Goal: Task Accomplishment & Management: Manage account settings

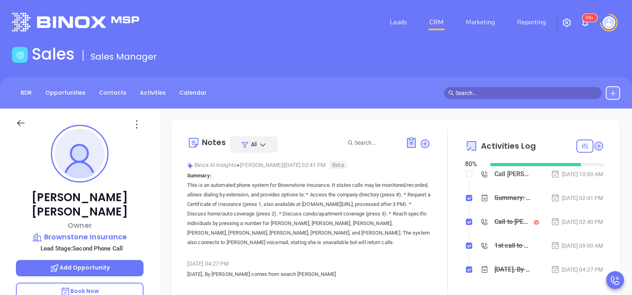
scroll to position [231, 0]
click at [29, 95] on link "BDR" at bounding box center [26, 92] width 21 height 13
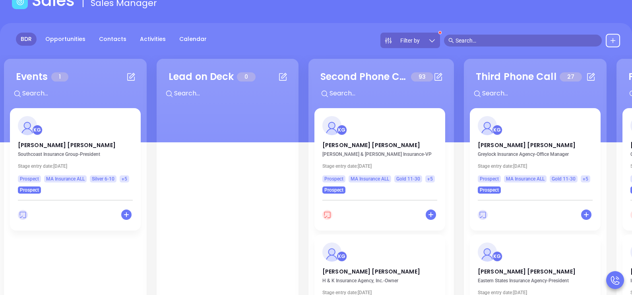
scroll to position [99, 0]
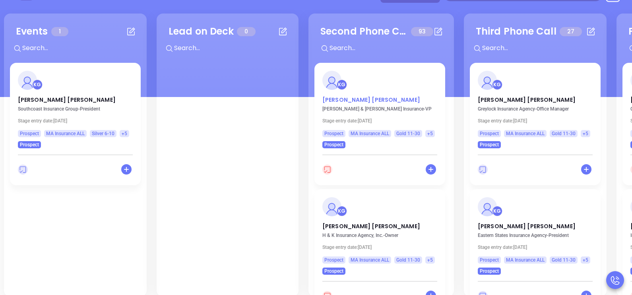
click at [342, 97] on p "[PERSON_NAME]" at bounding box center [380, 98] width 115 height 4
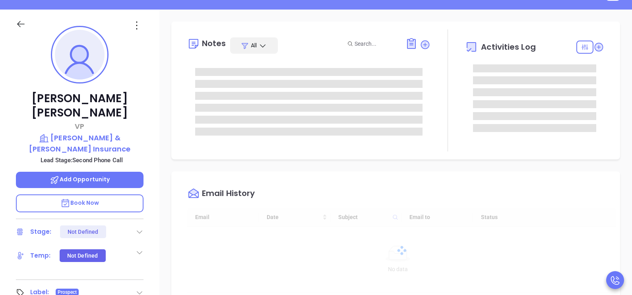
type input "[DATE]"
type input "[PERSON_NAME]"
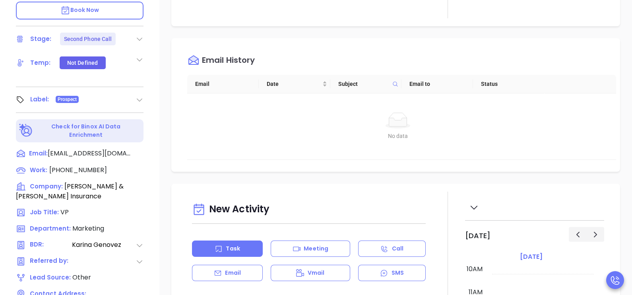
scroll to position [298, 0]
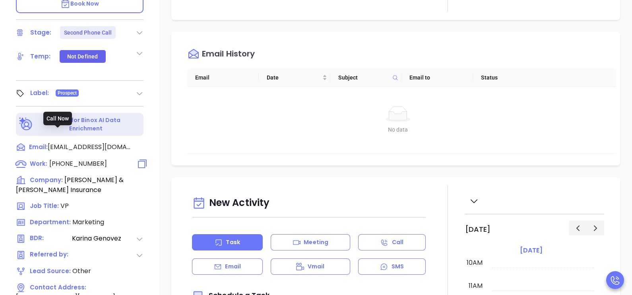
click at [81, 159] on span "[PHONE_NUMBER]" at bounding box center [78, 163] width 58 height 9
type input "[PHONE_NUMBER]"
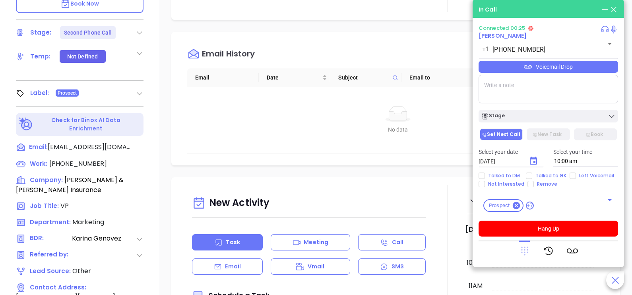
click at [524, 250] on icon at bounding box center [524, 251] width 7 height 9
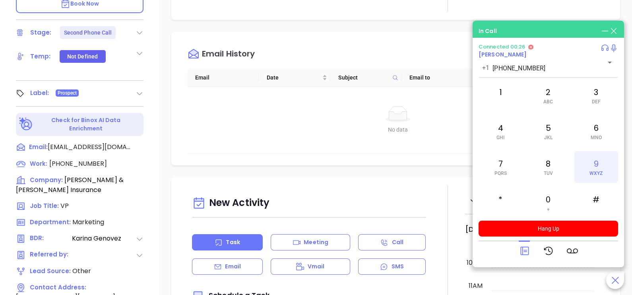
click at [585, 178] on div "9 WXYZ" at bounding box center [597, 167] width 44 height 32
click at [510, 166] on div "7 PQRS" at bounding box center [501, 167] width 44 height 32
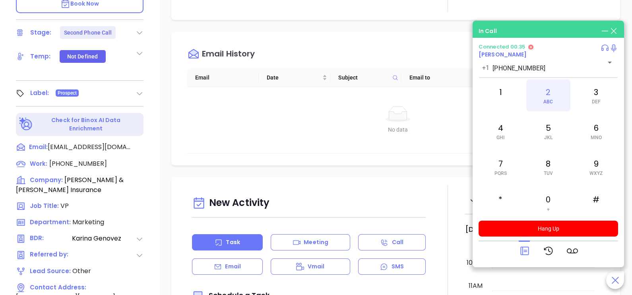
click at [540, 108] on div "2 ABC" at bounding box center [549, 96] width 44 height 32
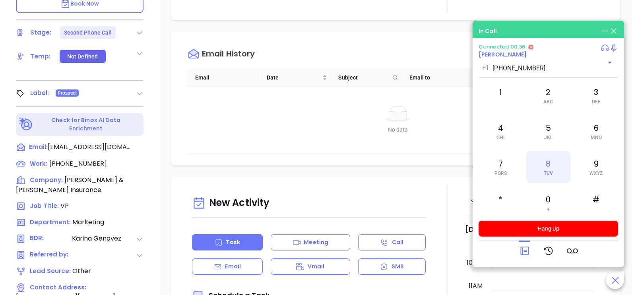
click at [556, 167] on div "8 TUV" at bounding box center [549, 167] width 44 height 32
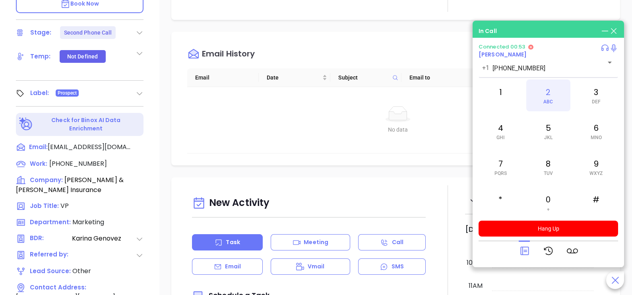
click at [549, 97] on div "2 ABC" at bounding box center [549, 96] width 44 height 32
click at [511, 95] on div "1" at bounding box center [501, 96] width 44 height 32
click at [527, 253] on icon at bounding box center [524, 250] width 11 height 11
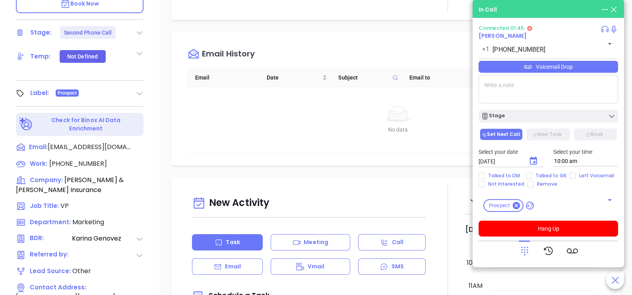
click at [592, 66] on div "Voicemail Drop" at bounding box center [549, 67] width 140 height 12
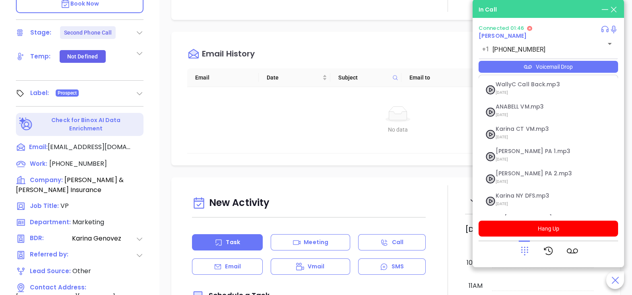
scroll to position [387, 0]
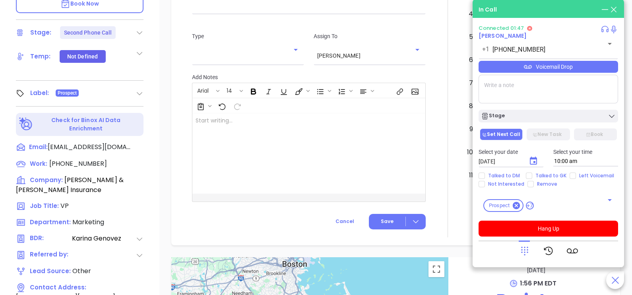
click at [610, 67] on div "Voicemail Drop" at bounding box center [549, 67] width 140 height 12
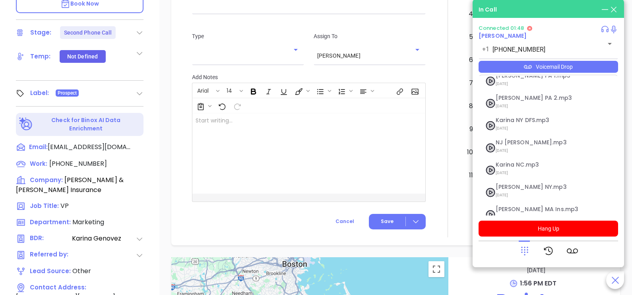
scroll to position [87, 0]
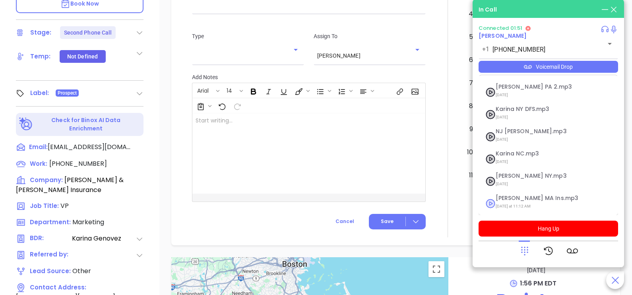
click at [528, 202] on span "[DATE] at 11:12 AM" at bounding box center [539, 206] width 86 height 10
checkbox input "true"
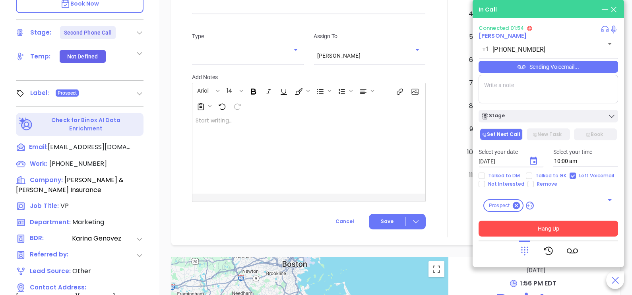
click at [560, 230] on button "Hang Up" at bounding box center [549, 229] width 140 height 16
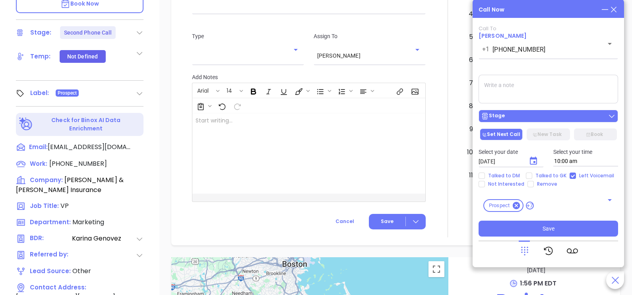
click at [557, 117] on div "Stage" at bounding box center [548, 116] width 135 height 8
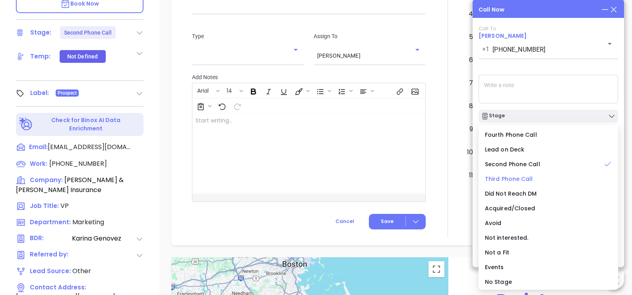
click at [520, 180] on span "Third Phone Call" at bounding box center [509, 179] width 48 height 8
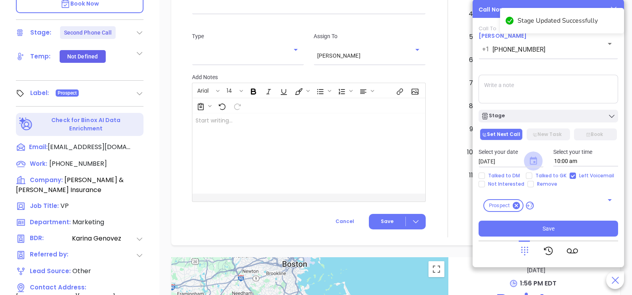
click at [537, 159] on icon "Choose date, selected date is Oct 4, 2025" at bounding box center [533, 161] width 7 height 8
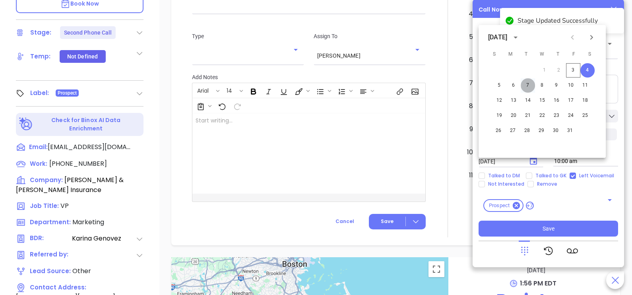
click at [527, 86] on button "7" at bounding box center [528, 85] width 14 height 14
type input "[DATE]"
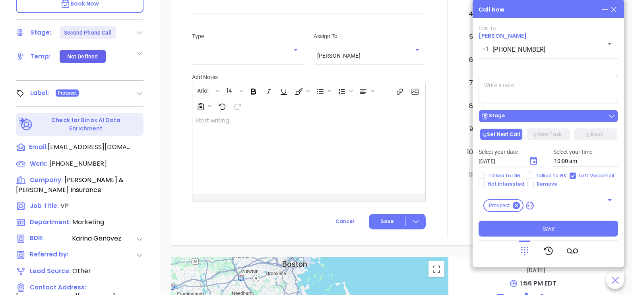
click at [540, 119] on div "Stage" at bounding box center [548, 116] width 135 height 8
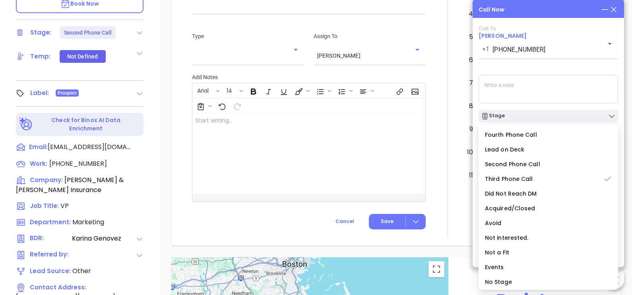
click at [568, 88] on textarea at bounding box center [549, 89] width 140 height 29
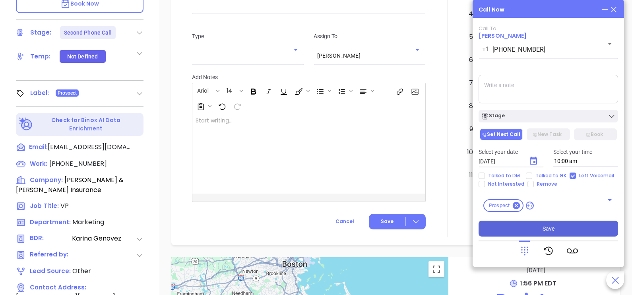
click at [568, 225] on button "Save" at bounding box center [549, 229] width 140 height 16
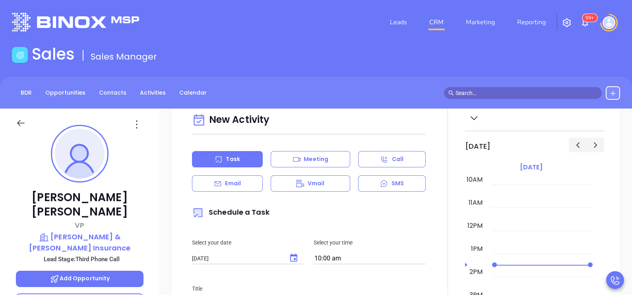
scroll to position [0, 0]
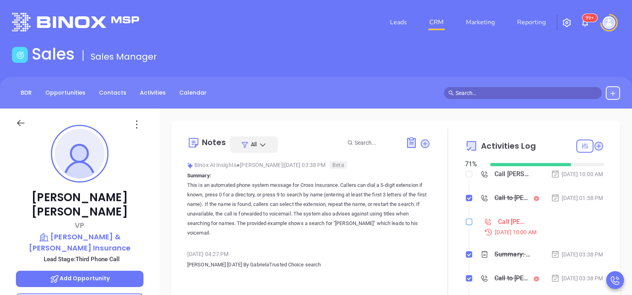
click at [466, 225] on input "checkbox" at bounding box center [469, 222] width 6 height 6
checkbox input "true"
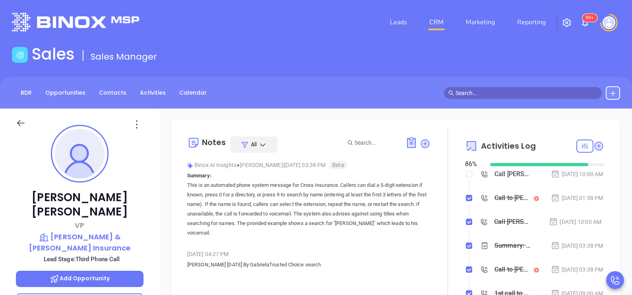
click at [598, 233] on div "Notes All Binox AI Insights ● [PERSON_NAME] | [DATE] 03:38 PM Beta Summary: Thi…" at bounding box center [395, 222] width 433 height 188
click at [21, 126] on icon at bounding box center [21, 123] width 10 height 10
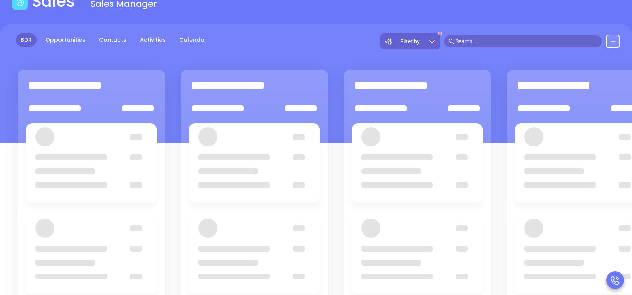
scroll to position [99, 0]
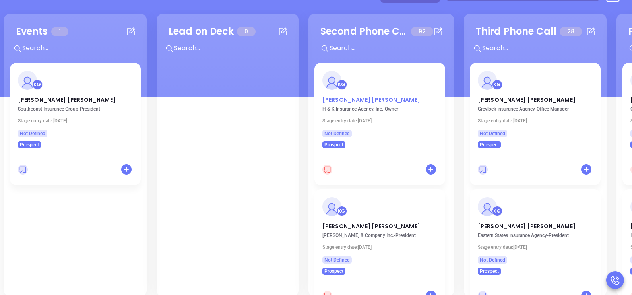
click at [360, 98] on p "[PERSON_NAME]" at bounding box center [380, 98] width 115 height 4
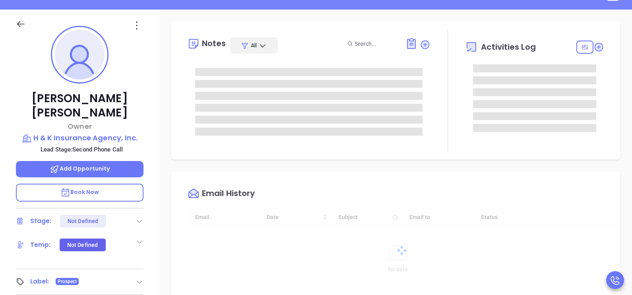
type input "[DATE]"
type input "[PERSON_NAME]"
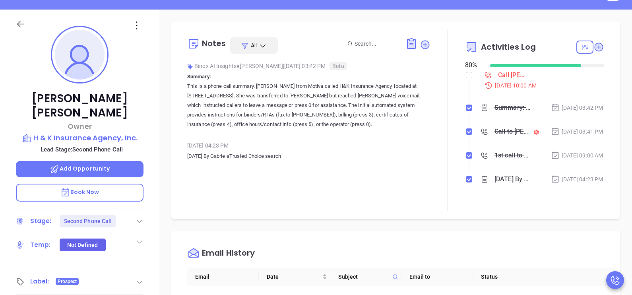
click at [153, 159] on div "[PERSON_NAME] Owner H & K Insurance Agency, Inc. Lead Stage: Second Phone Call …" at bounding box center [79, 194] width 159 height 369
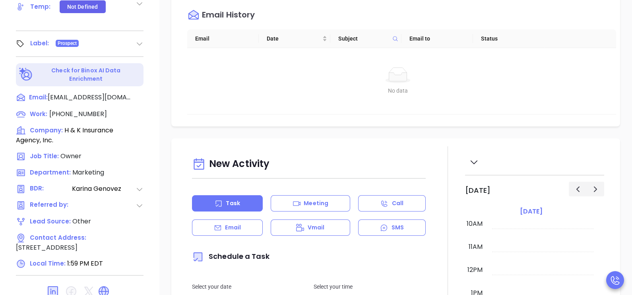
scroll to position [338, 0]
click at [86, 109] on span "[PHONE_NUMBER]" at bounding box center [78, 113] width 58 height 9
type input "[PHONE_NUMBER]"
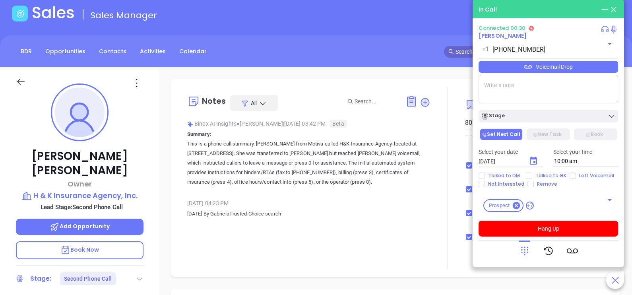
scroll to position [39, 0]
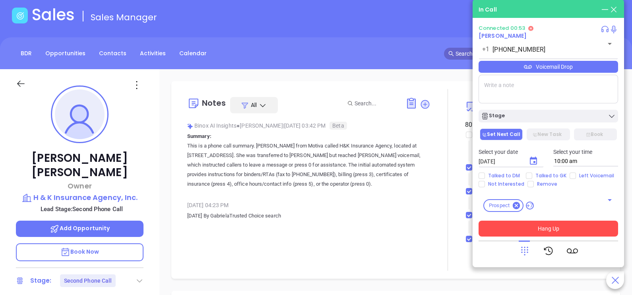
click at [550, 224] on button "Hang Up" at bounding box center [549, 229] width 140 height 16
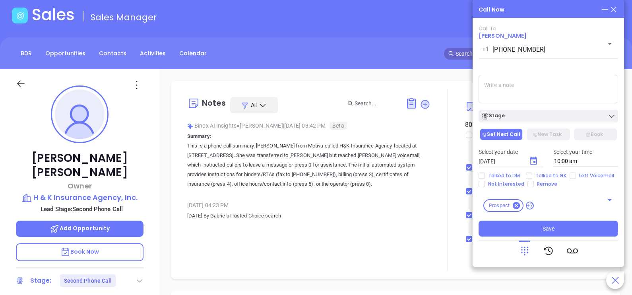
click at [479, 221] on button "Save" at bounding box center [549, 229] width 140 height 16
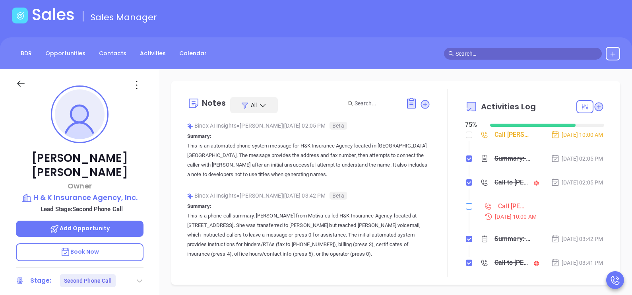
click at [467, 210] on input "checkbox" at bounding box center [469, 206] width 6 height 6
checkbox input "true"
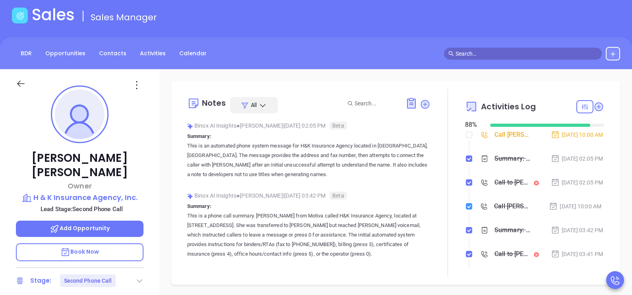
scroll to position [19, 0]
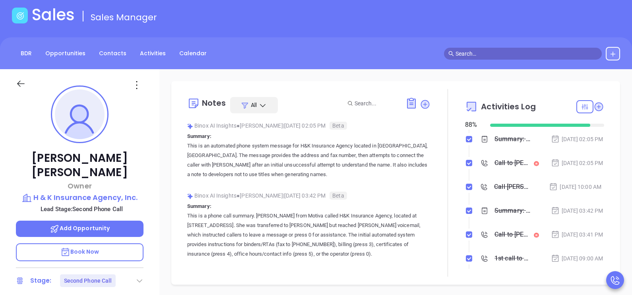
click at [150, 214] on div "[PERSON_NAME] Owner H & K Insurance Agency, Inc. Lead Stage: Second Phone Call …" at bounding box center [79, 253] width 159 height 369
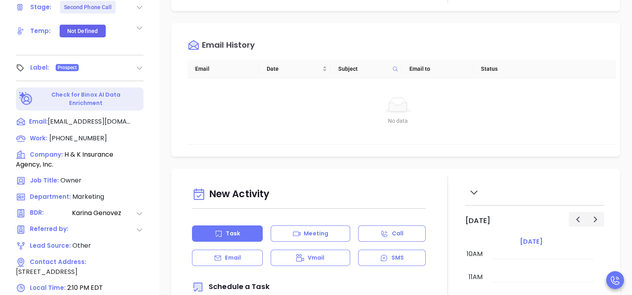
scroll to position [338, 0]
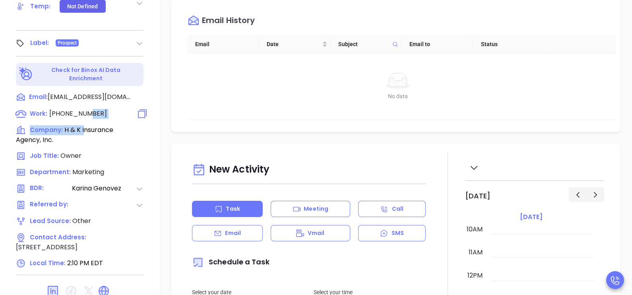
drag, startPoint x: 84, startPoint y: 101, endPoint x: 82, endPoint y: 95, distance: 7.0
click at [82, 109] on div "Work: [PHONE_NUMBER] Company: H & K Insurance Agency, Inc. Job Title: Owner Dep…" at bounding box center [80, 189] width 128 height 160
click at [82, 109] on span "[PHONE_NUMBER]" at bounding box center [78, 113] width 58 height 9
type input "[PHONE_NUMBER]"
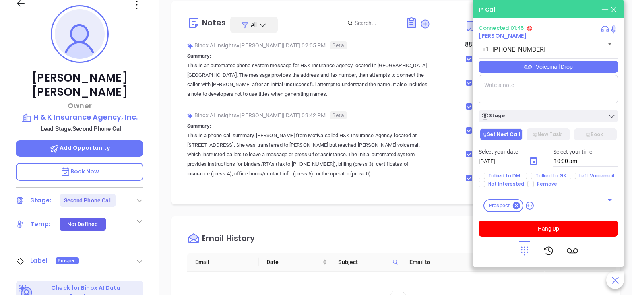
scroll to position [119, 0]
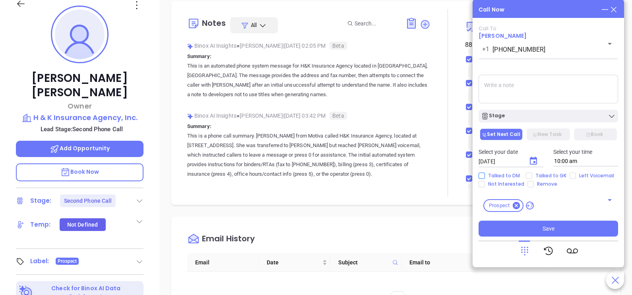
click at [507, 177] on span "Talked to DM" at bounding box center [504, 176] width 38 height 6
click at [485, 177] on input "Talked to DM" at bounding box center [482, 176] width 6 height 6
checkbox input "true"
click at [536, 158] on icon "Choose date, selected date is Oct 4, 2025" at bounding box center [533, 161] width 7 height 8
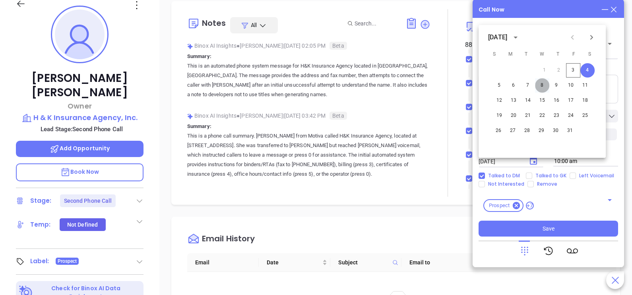
click at [544, 85] on button "8" at bounding box center [542, 85] width 14 height 14
type input "[DATE]"
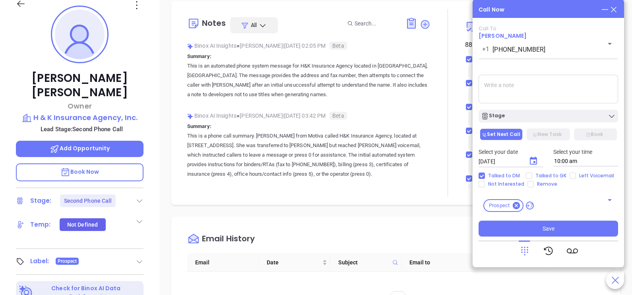
click at [550, 87] on textarea at bounding box center [549, 89] width 140 height 29
type textarea "d"
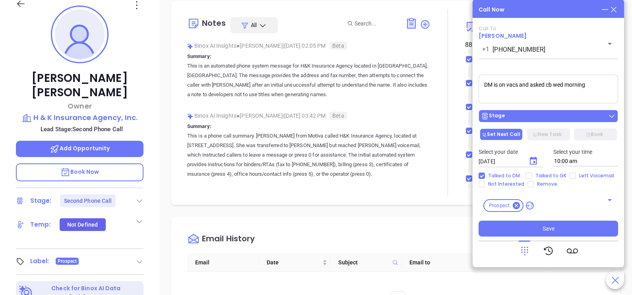
type textarea "DM is on vacs and asked cb wed morning"
click at [527, 112] on button "Stage" at bounding box center [549, 116] width 140 height 13
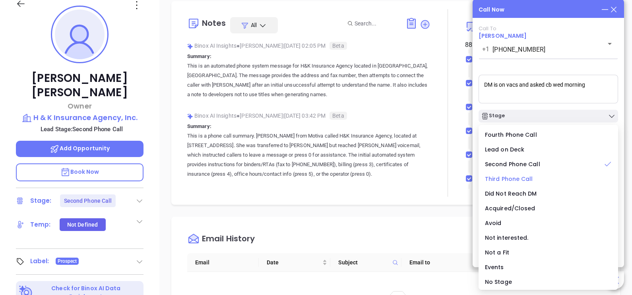
click at [521, 180] on span "Third Phone Call" at bounding box center [509, 179] width 48 height 8
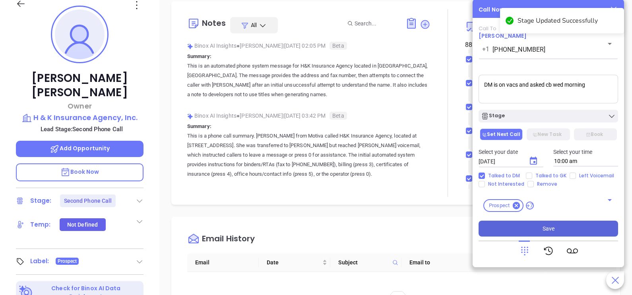
click at [535, 230] on button "Save" at bounding box center [549, 229] width 140 height 16
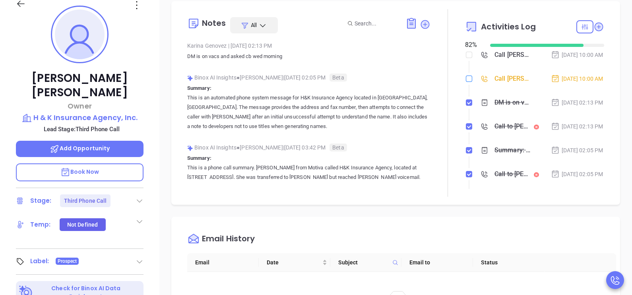
click at [466, 82] on input "checkbox" at bounding box center [469, 79] width 6 height 6
checkbox input "true"
click at [583, 107] on div "[DATE] 02:13 PM" at bounding box center [577, 102] width 52 height 9
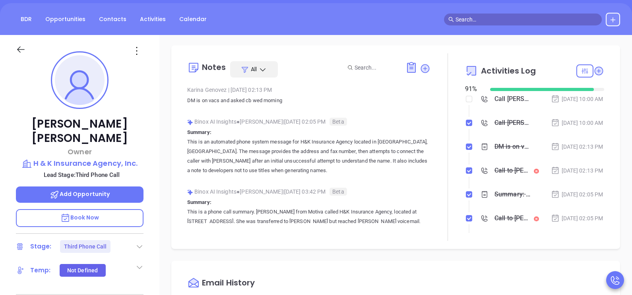
scroll to position [0, 0]
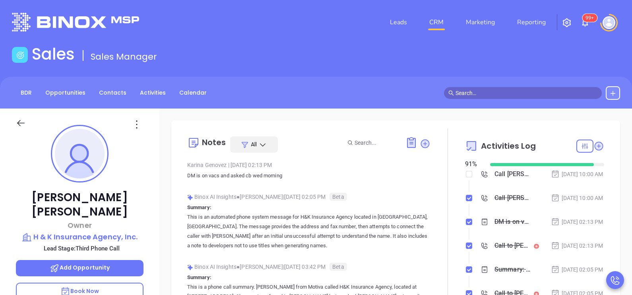
click at [20, 125] on icon at bounding box center [21, 123] width 10 height 10
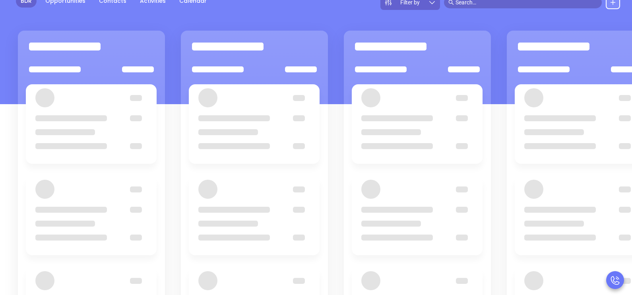
scroll to position [99, 0]
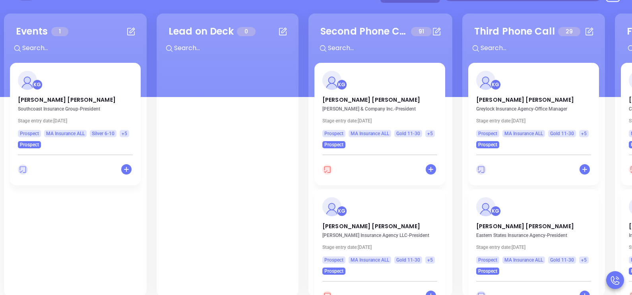
click at [265, 109] on div at bounding box center [228, 204] width 130 height 283
